Goal: Information Seeking & Learning: Check status

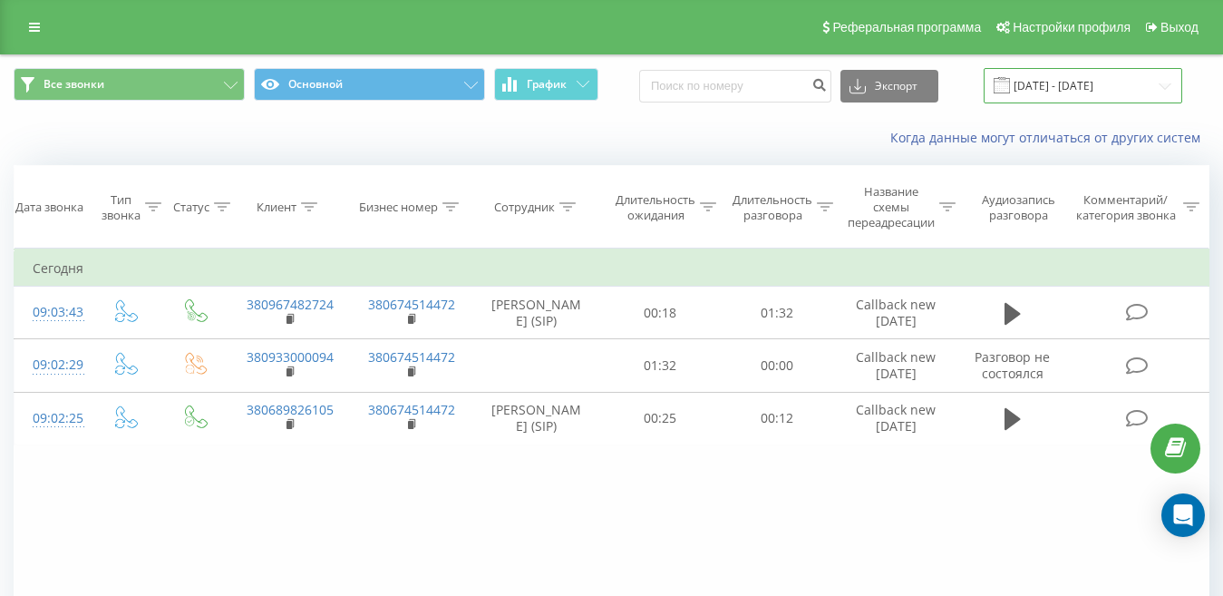
click at [1127, 86] on input "[DATE] - [DATE]" at bounding box center [1083, 85] width 199 height 35
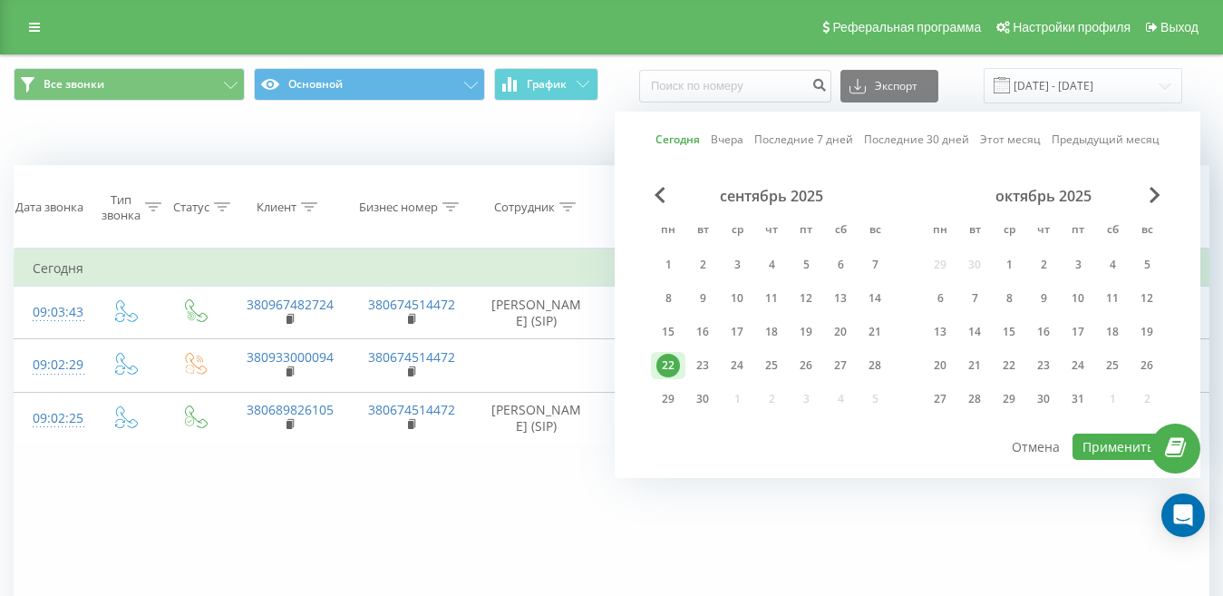
click at [661, 364] on div "22" at bounding box center [668, 366] width 24 height 24
click at [1106, 449] on button "Применить" at bounding box center [1118, 446] width 92 height 26
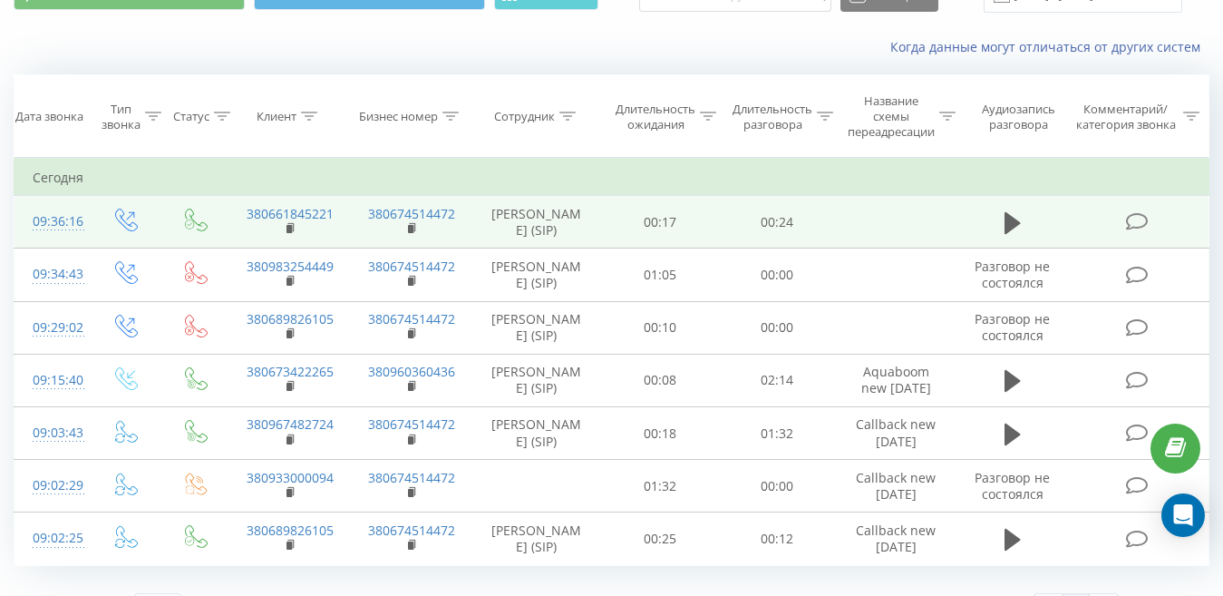
scroll to position [181, 0]
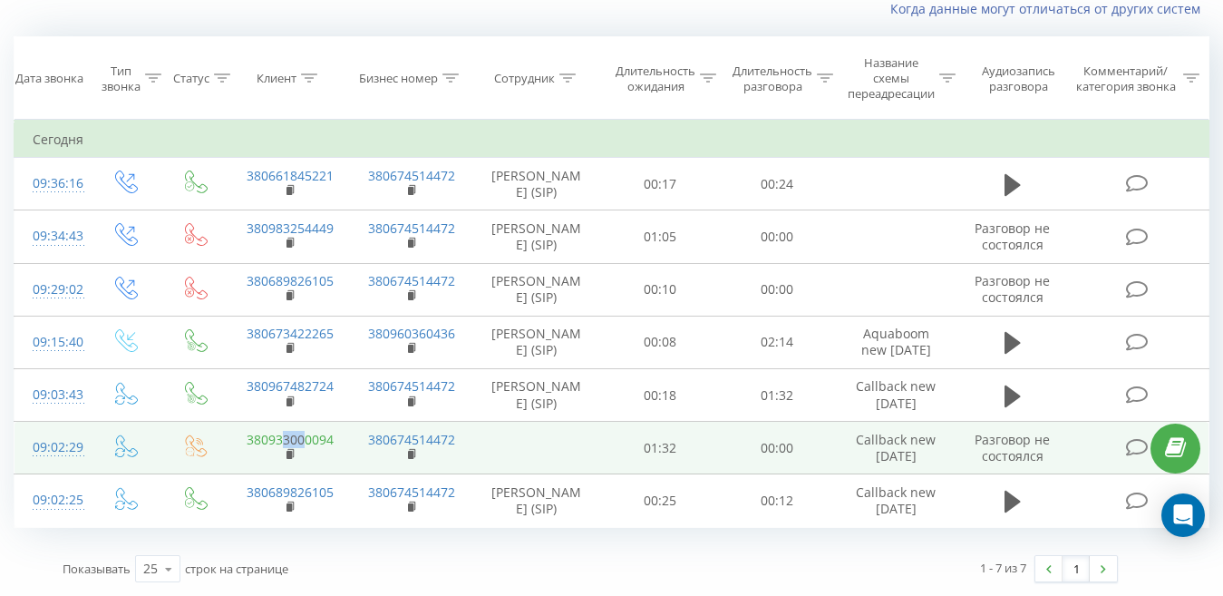
drag, startPoint x: 282, startPoint y: 442, endPoint x: 303, endPoint y: 445, distance: 21.0
click at [303, 445] on link "380933000094" at bounding box center [290, 439] width 87 height 17
click at [292, 454] on rect at bounding box center [288, 455] width 5 height 8
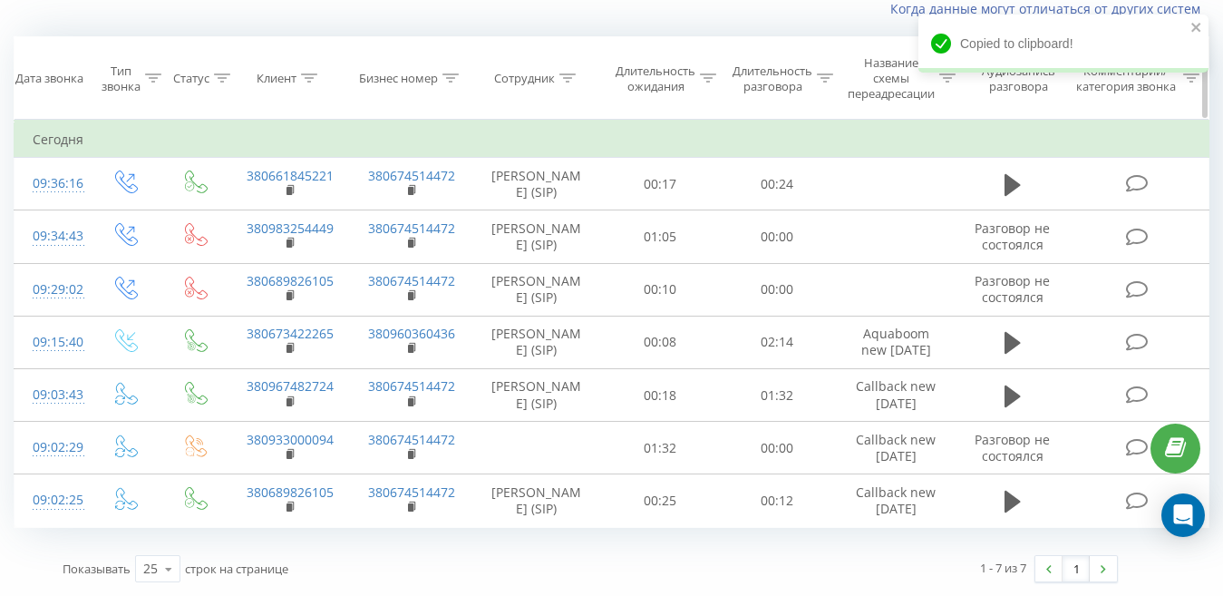
click at [307, 73] on icon at bounding box center [309, 77] width 16 height 9
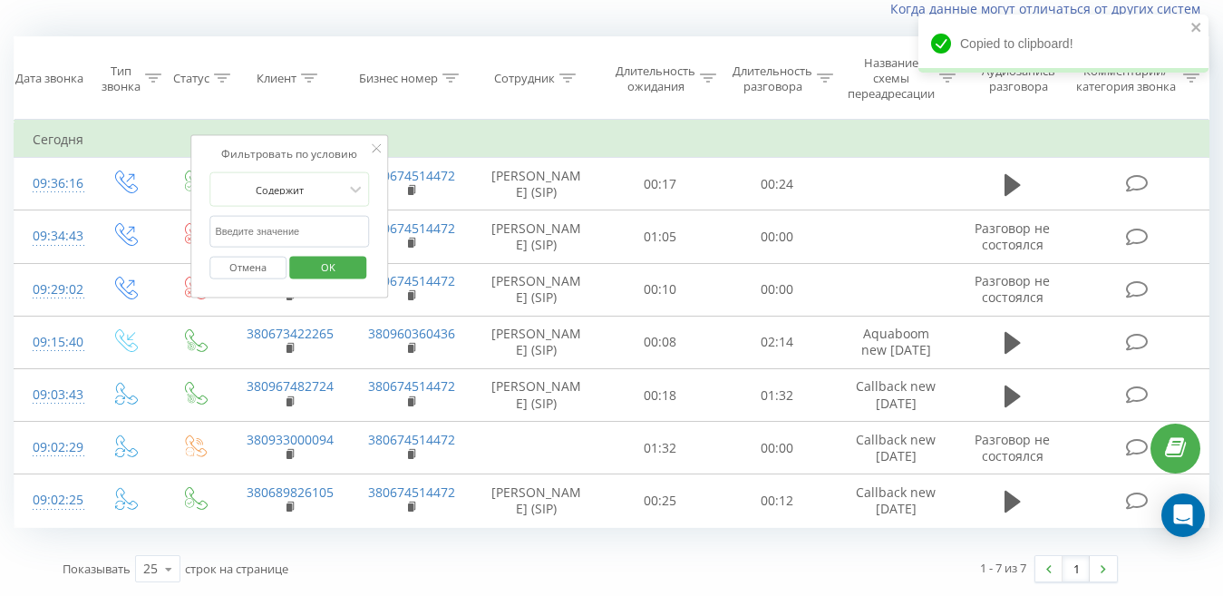
click at [260, 216] on input "text" at bounding box center [289, 232] width 160 height 32
paste input "380933000094"
type input "380933000094"
click at [197, 171] on div "Фильтровать по условию Содержит 380933000094 Отмена OK" at bounding box center [289, 216] width 198 height 163
click at [334, 252] on span "OK" at bounding box center [328, 266] width 51 height 28
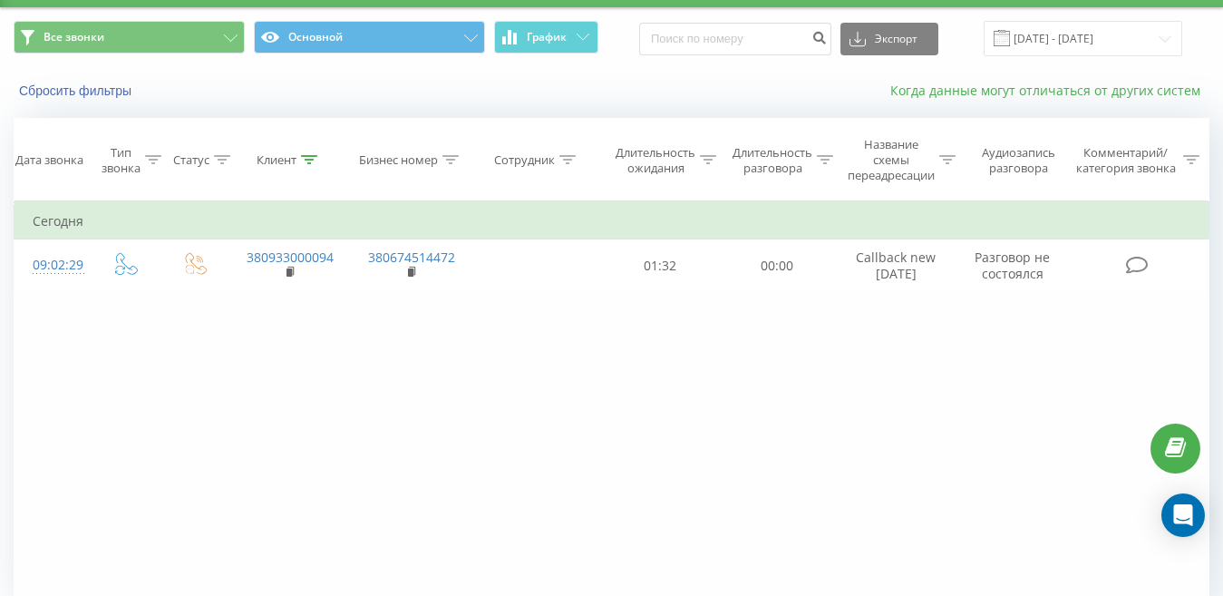
scroll to position [38, 0]
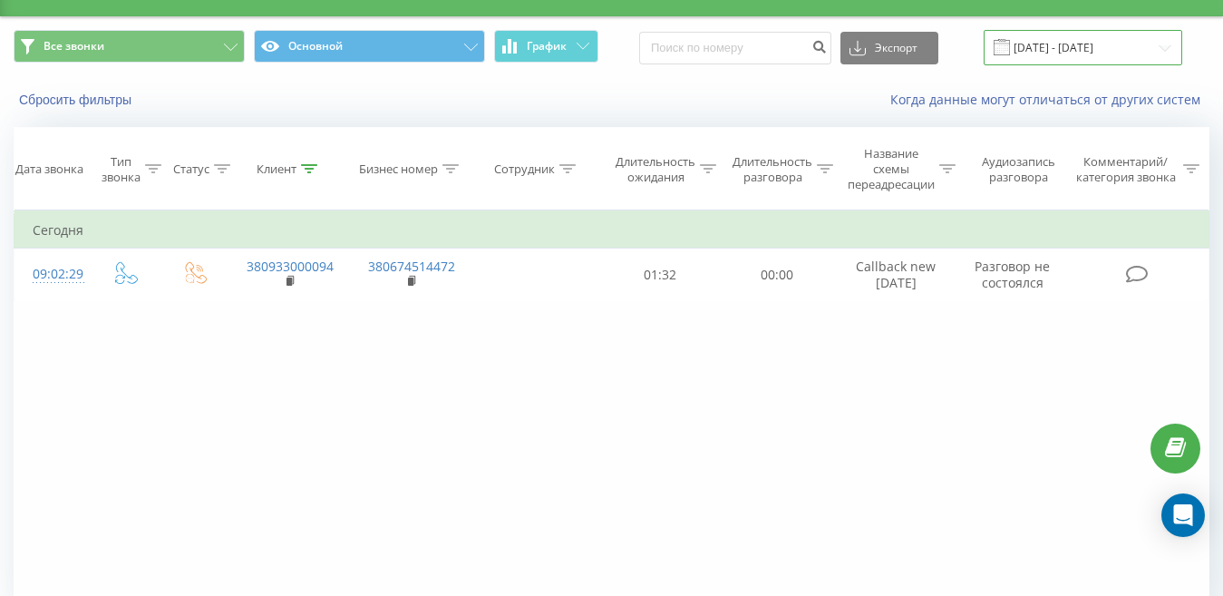
click at [1118, 46] on input "[DATE] - [DATE]" at bounding box center [1083, 47] width 199 height 35
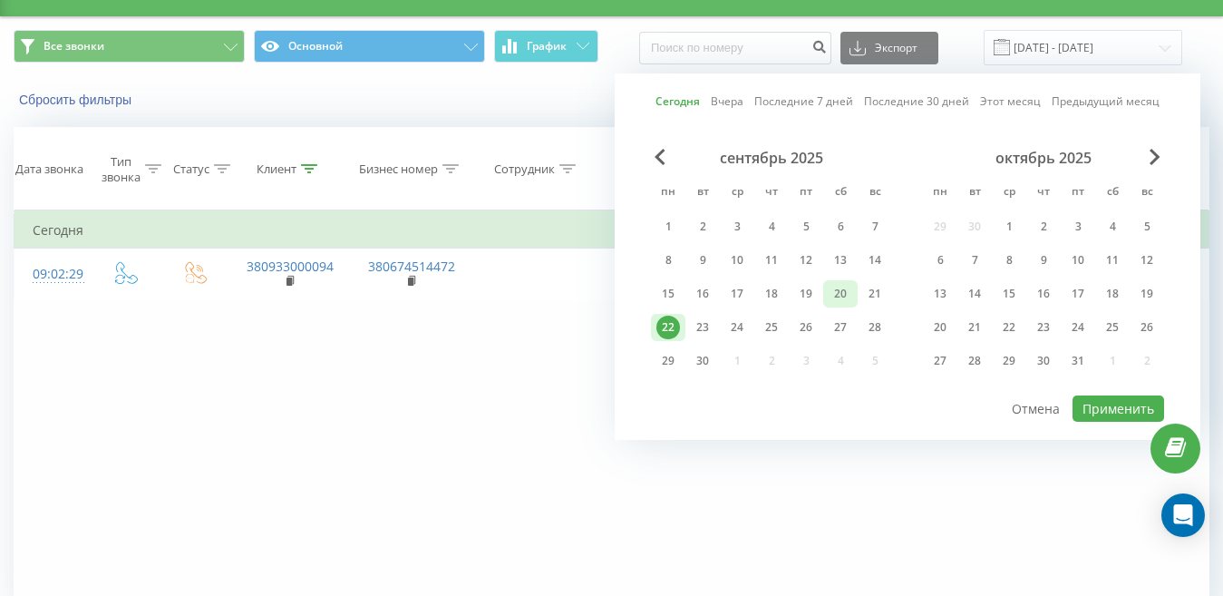
click at [837, 292] on div "20" at bounding box center [841, 294] width 24 height 24
click at [745, 322] on div "24" at bounding box center [737, 327] width 24 height 24
click at [1111, 410] on button "Применить" at bounding box center [1118, 408] width 92 height 26
type input "[DATE] - [DATE]"
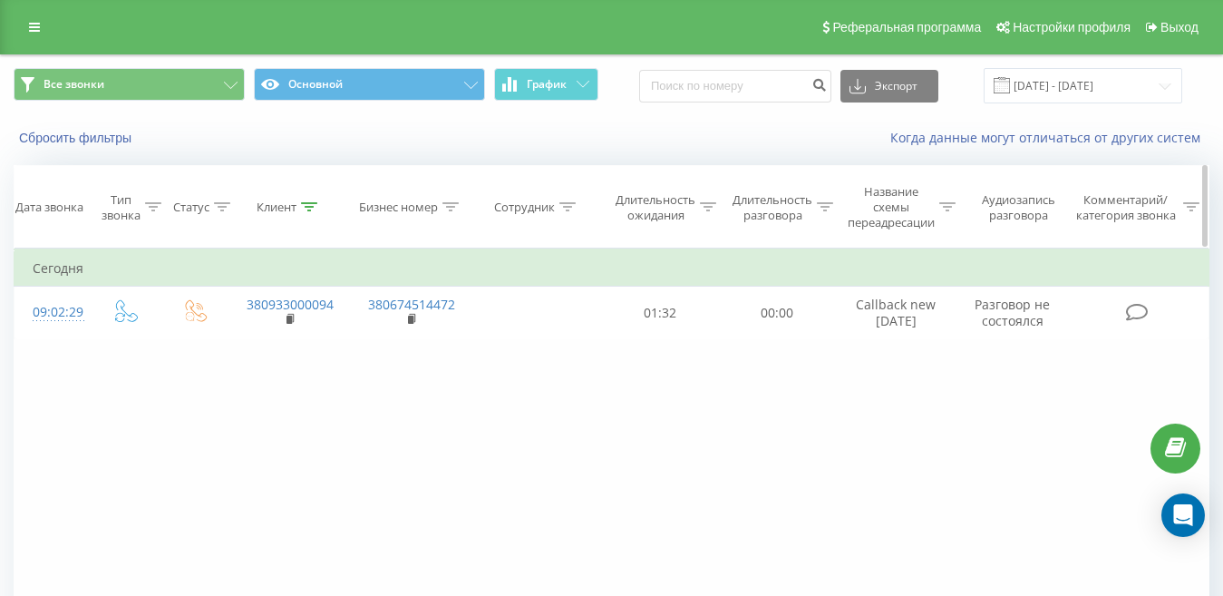
click at [305, 207] on icon at bounding box center [309, 206] width 16 height 9
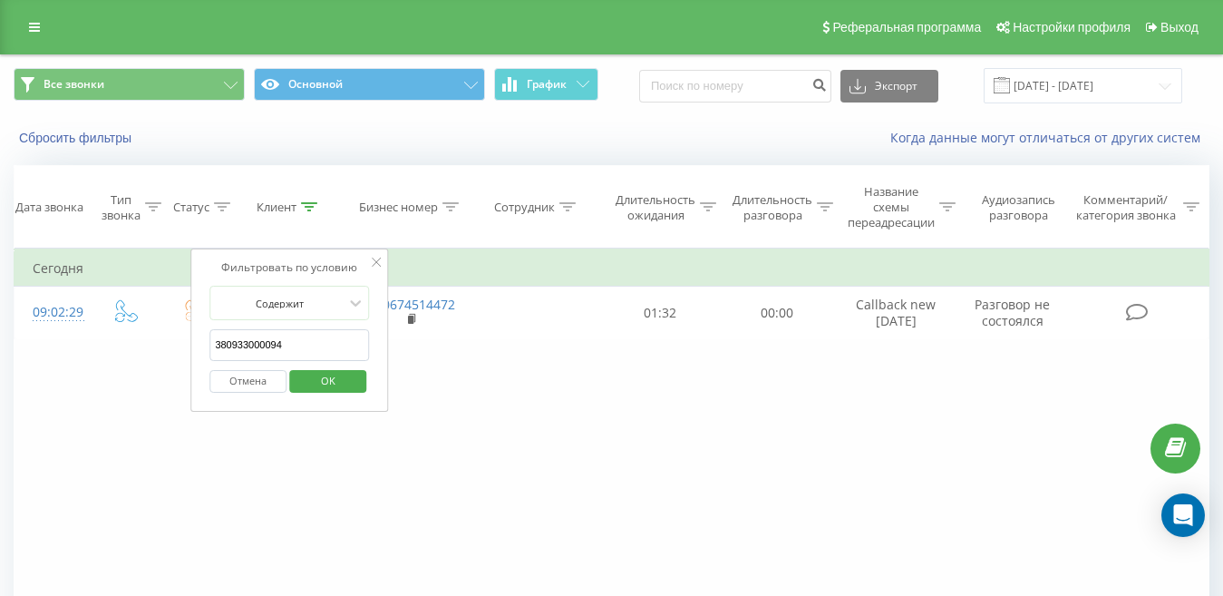
click at [329, 358] on input "380933000094" at bounding box center [289, 345] width 160 height 32
drag, startPoint x: 329, startPoint y: 358, endPoint x: 0, endPoint y: 208, distance: 361.8
click at [0, 235] on div "Все звонки Основной График Экспорт .csv .xls .xlsx [DATE] - [DATE] Сбросить фил…" at bounding box center [611, 389] width 1223 height 670
click at [324, 376] on span "OK" at bounding box center [328, 380] width 51 height 28
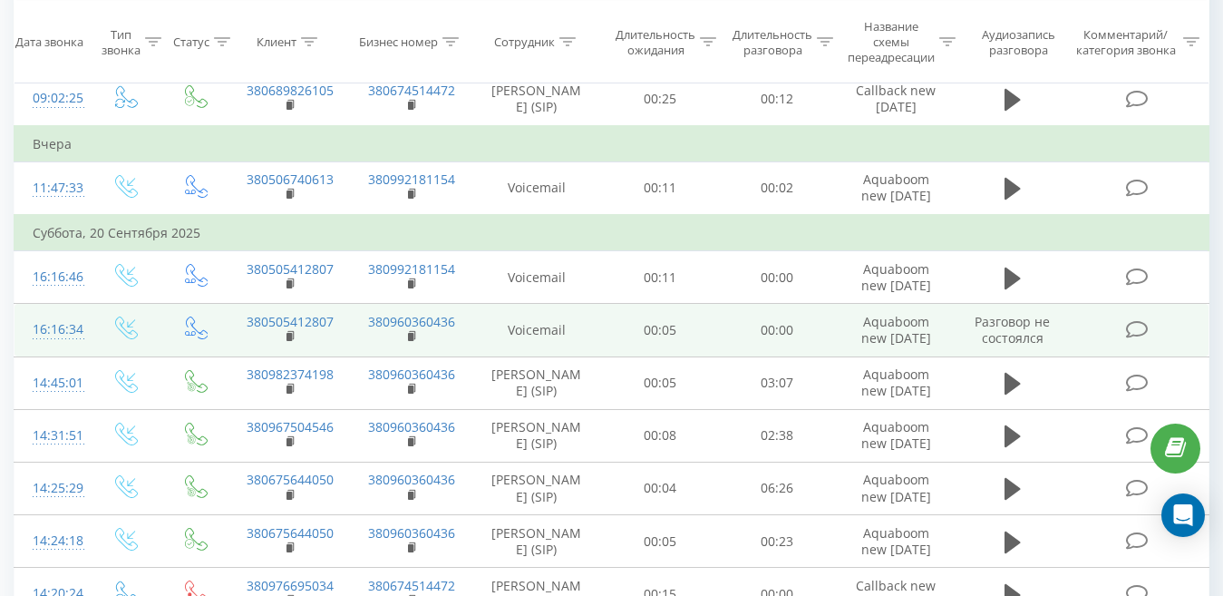
scroll to position [544, 0]
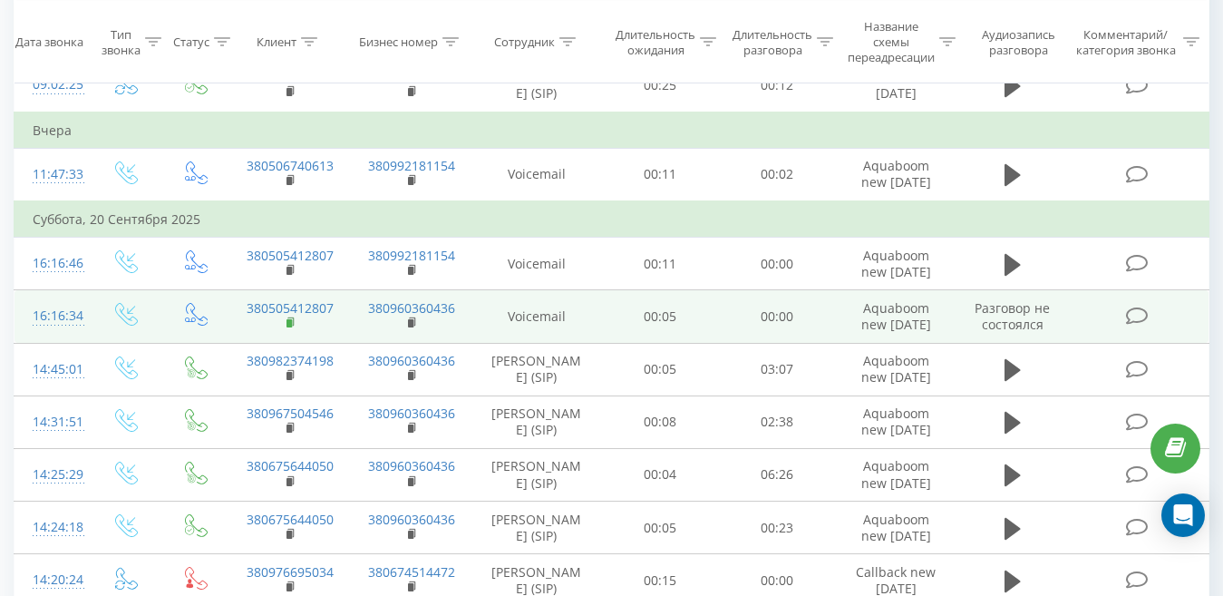
click at [291, 329] on icon at bounding box center [291, 322] width 10 height 13
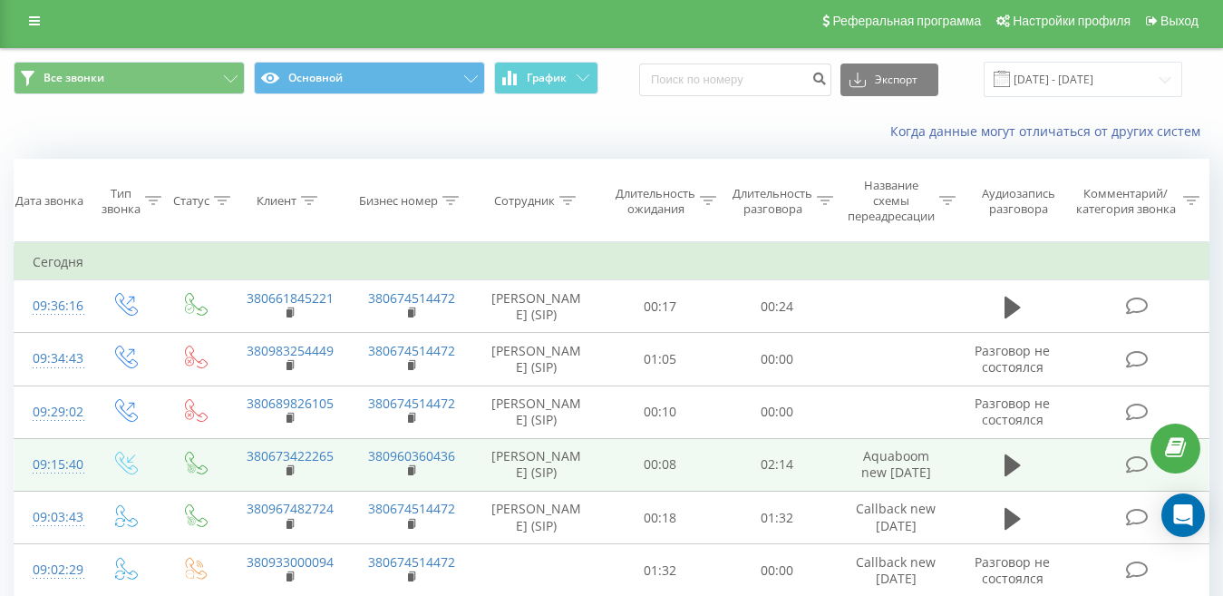
scroll to position [0, 0]
